Goal: Task Accomplishment & Management: Use online tool/utility

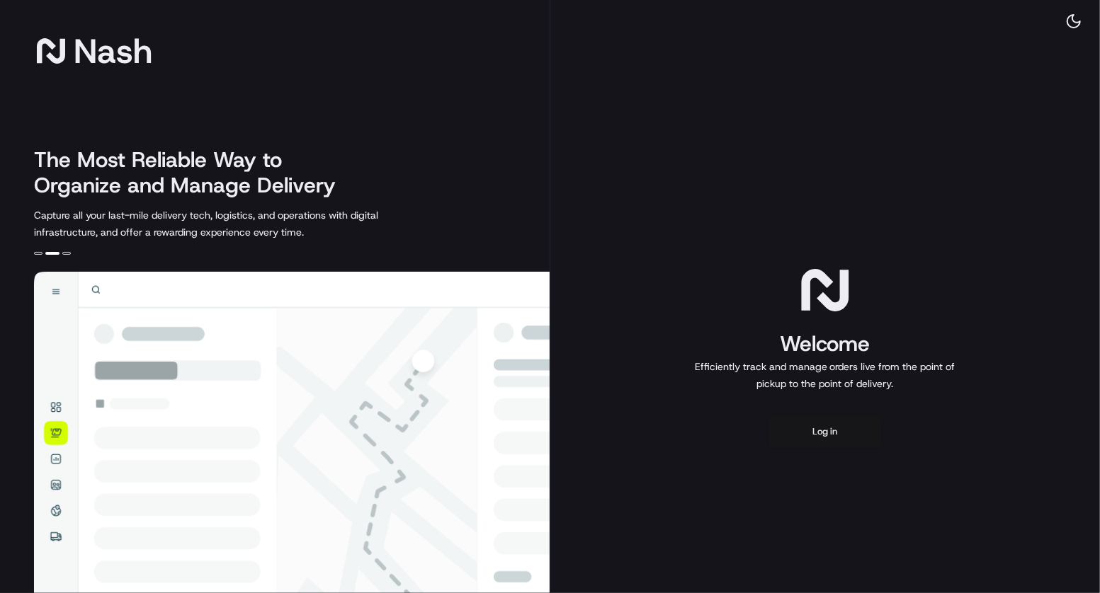
click at [844, 445] on button "Log in" at bounding box center [824, 432] width 113 height 34
